Goal: Task Accomplishment & Management: Use online tool/utility

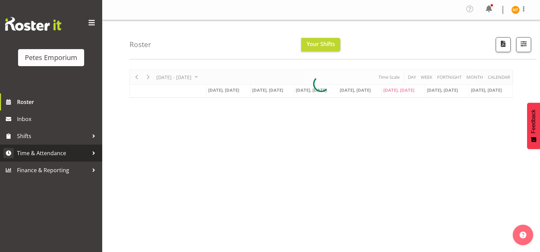
click at [36, 151] on span "Time & Attendance" at bounding box center [52, 153] width 71 height 10
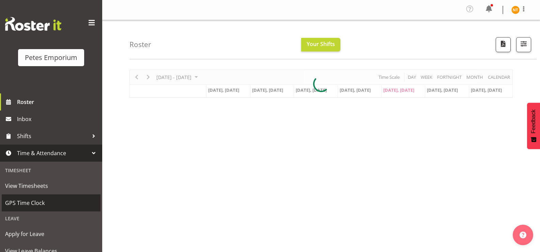
click at [25, 203] on span "GPS Time Clock" at bounding box center [51, 202] width 92 height 10
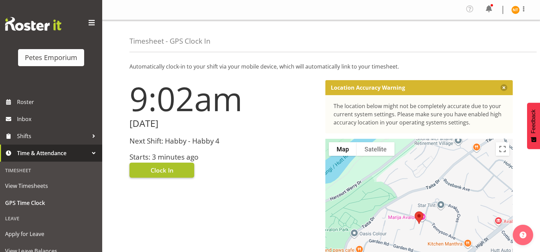
click at [162, 162] on button "Clock In" at bounding box center [161, 169] width 65 height 15
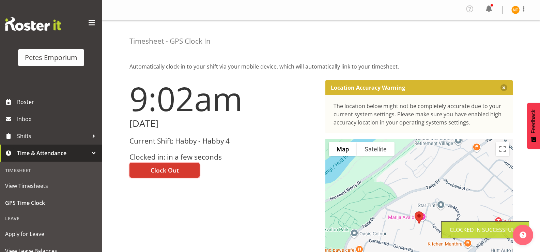
click at [516, 13] on img at bounding box center [515, 10] width 8 height 8
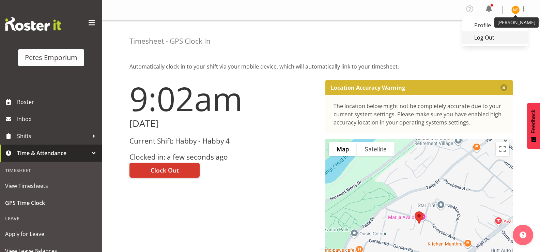
click at [486, 38] on link "Log Out" at bounding box center [494, 37] width 65 height 12
